Goal: Task Accomplishment & Management: Manage account settings

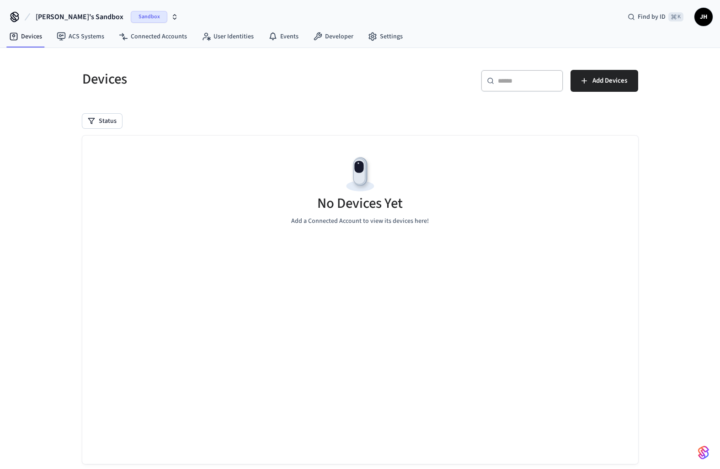
click at [131, 16] on span "Sandbox" at bounding box center [149, 17] width 37 height 12
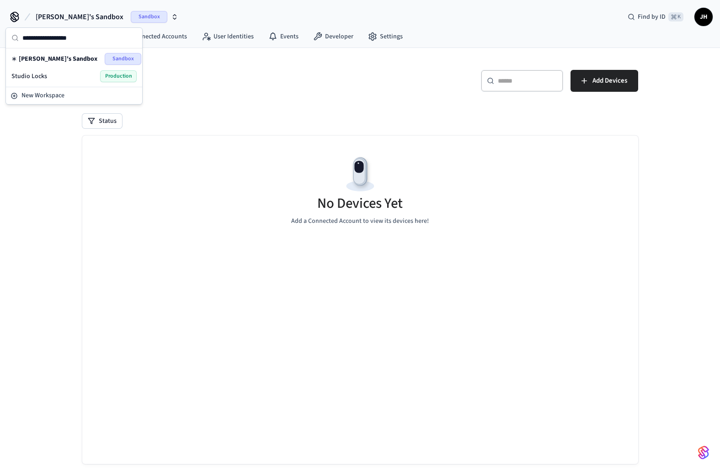
click at [78, 73] on div "Studio Locks Production" at bounding box center [73, 76] width 125 height 12
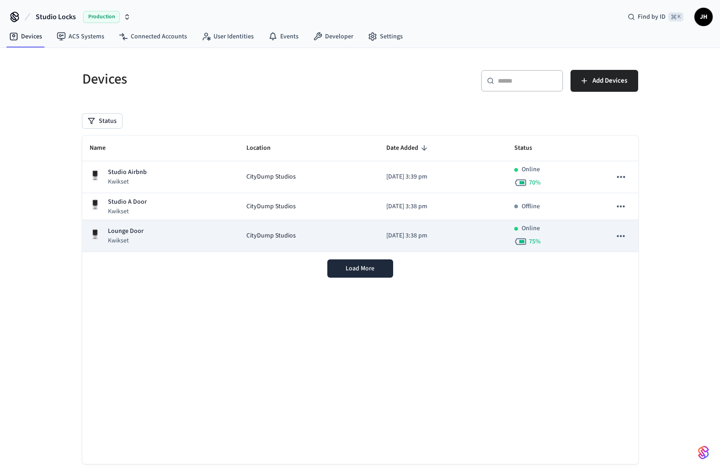
click at [218, 237] on div "Lounge Door Kwikset" at bounding box center [161, 236] width 142 height 19
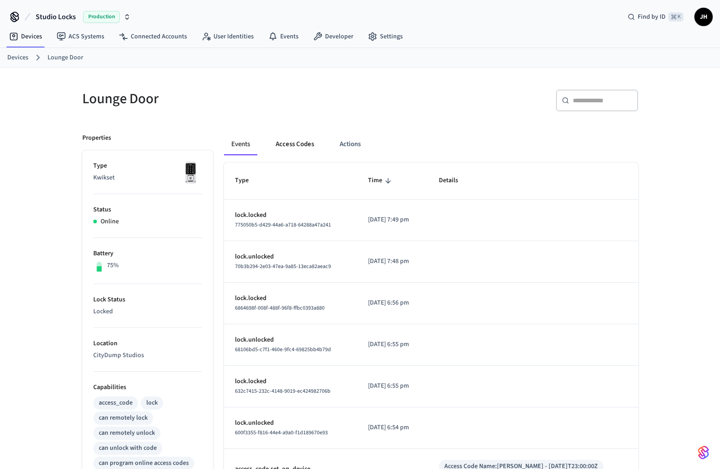
click at [297, 147] on button "Access Codes" at bounding box center [294, 144] width 53 height 22
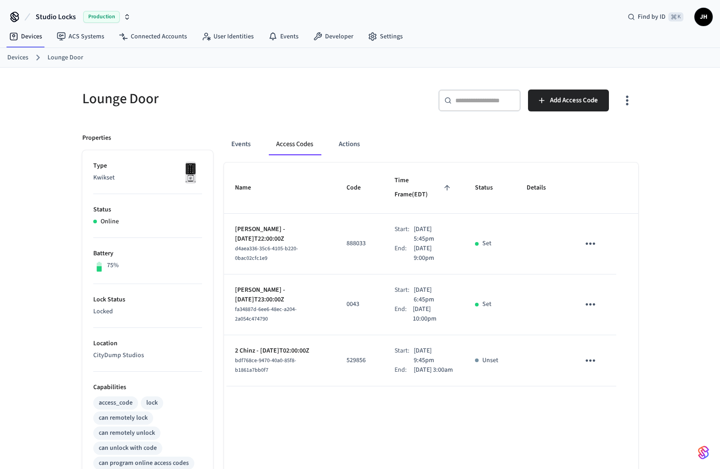
click at [588, 298] on icon "sticky table" at bounding box center [590, 305] width 14 height 14
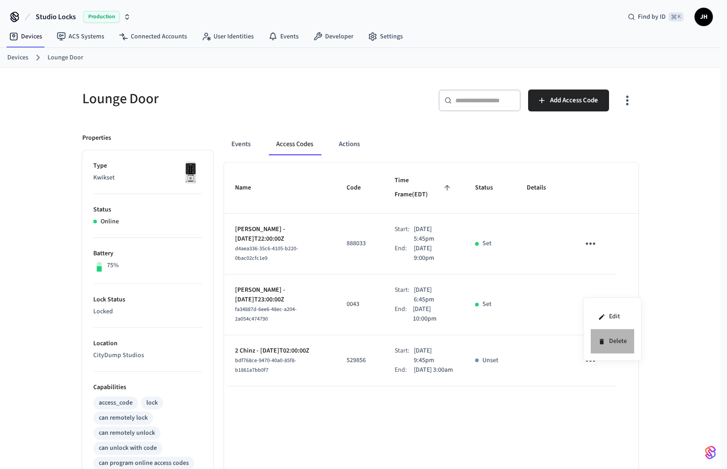
click at [604, 336] on li "Delete" at bounding box center [612, 342] width 43 height 24
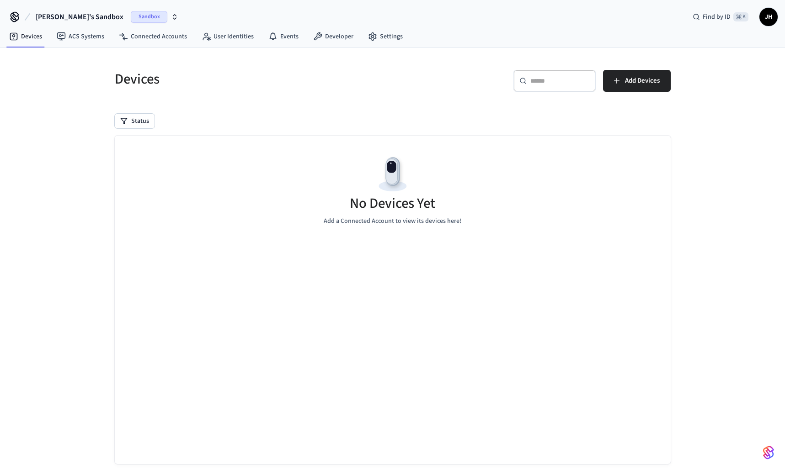
click at [131, 11] on span "Sandbox" at bounding box center [149, 17] width 37 height 12
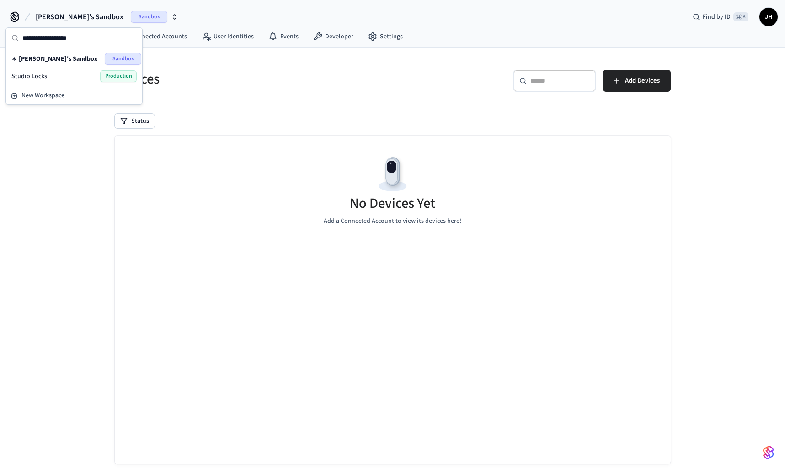
click at [81, 76] on div "Studio Locks Production" at bounding box center [73, 76] width 125 height 12
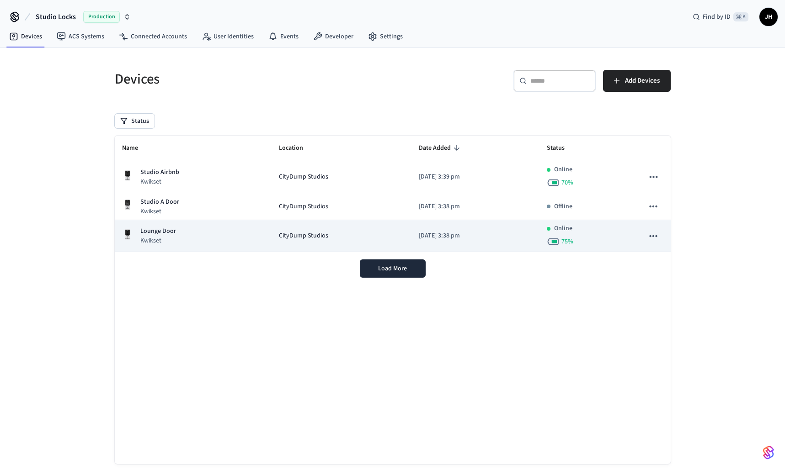
click at [307, 237] on span "CityDump Studios" at bounding box center [303, 236] width 49 height 10
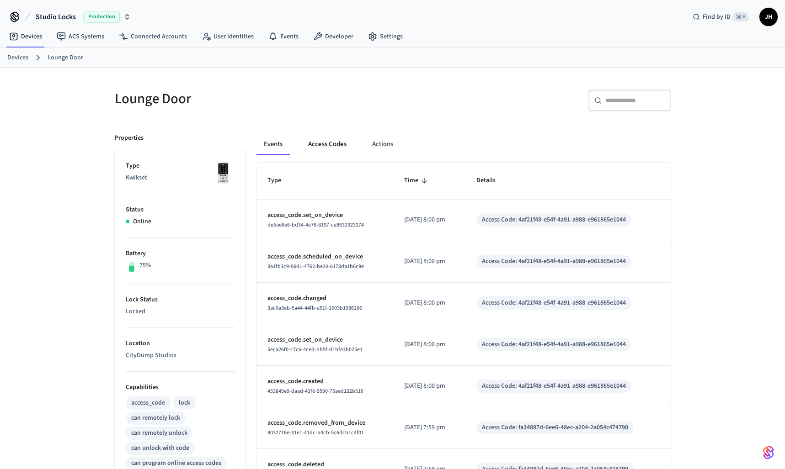
click at [313, 143] on button "Access Codes" at bounding box center [327, 144] width 53 height 22
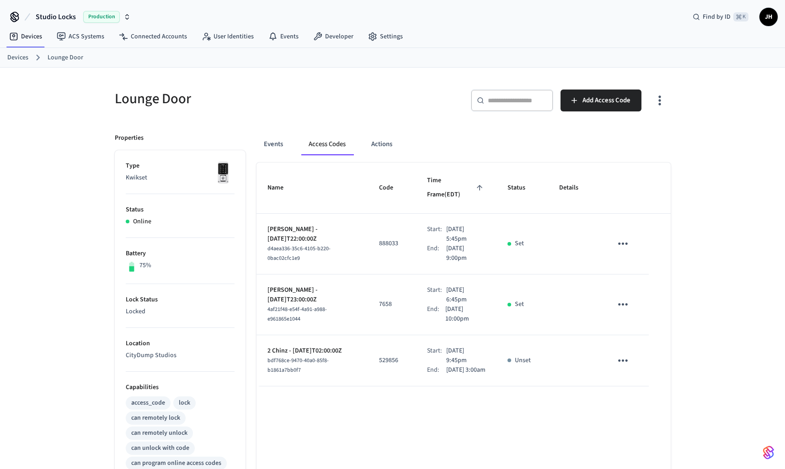
click at [619, 298] on icon "sticky table" at bounding box center [623, 305] width 14 height 14
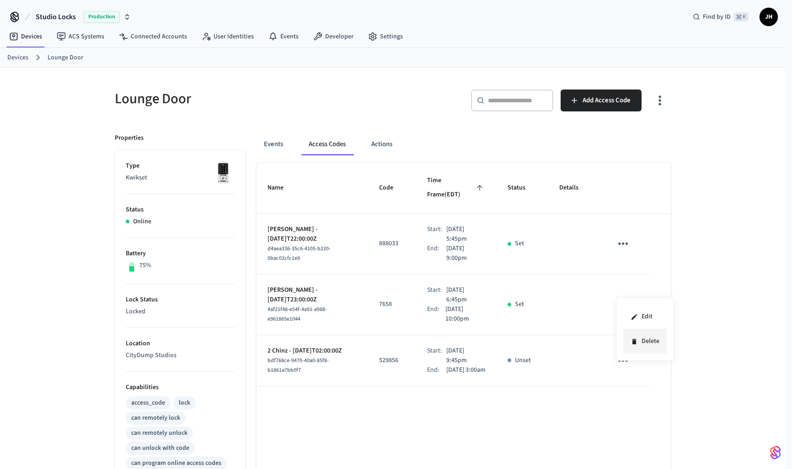
click at [630, 337] on li "Delete" at bounding box center [644, 342] width 43 height 24
